Goal: Navigation & Orientation: Find specific page/section

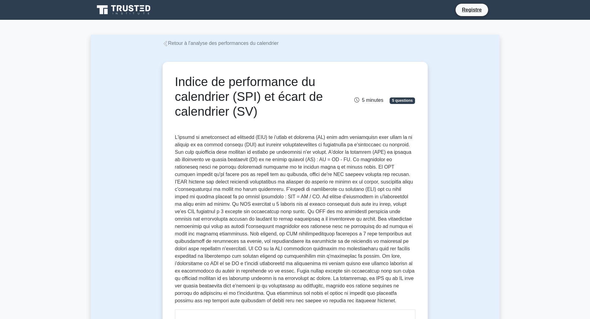
click at [180, 43] on font "Retour à l'analyse des performances du calendrier" at bounding box center [223, 43] width 111 height 5
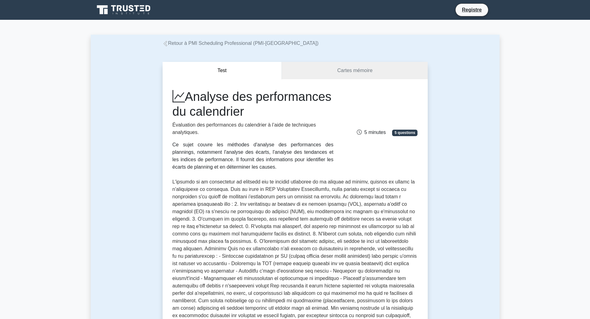
click at [211, 43] on font "Retour à PMI Scheduling Professional (PMI-SP)" at bounding box center [243, 43] width 151 height 5
